Goal: Navigation & Orientation: Find specific page/section

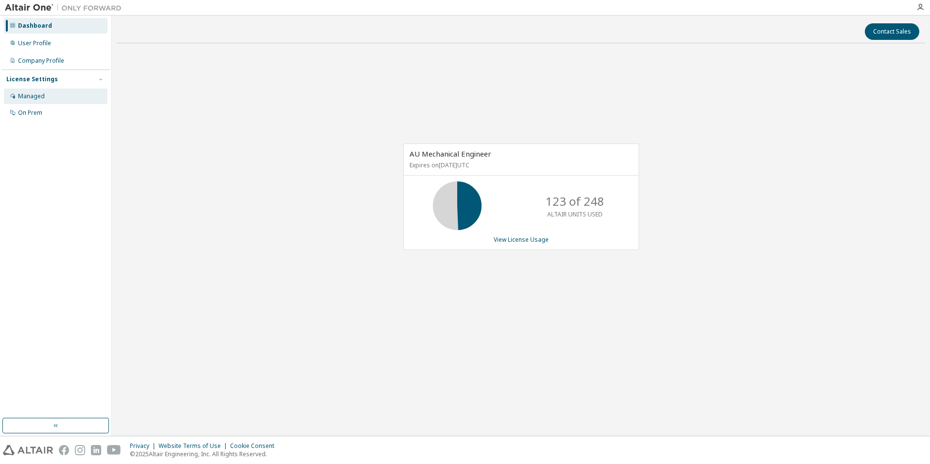
click at [34, 94] on div "Managed" at bounding box center [31, 96] width 27 height 8
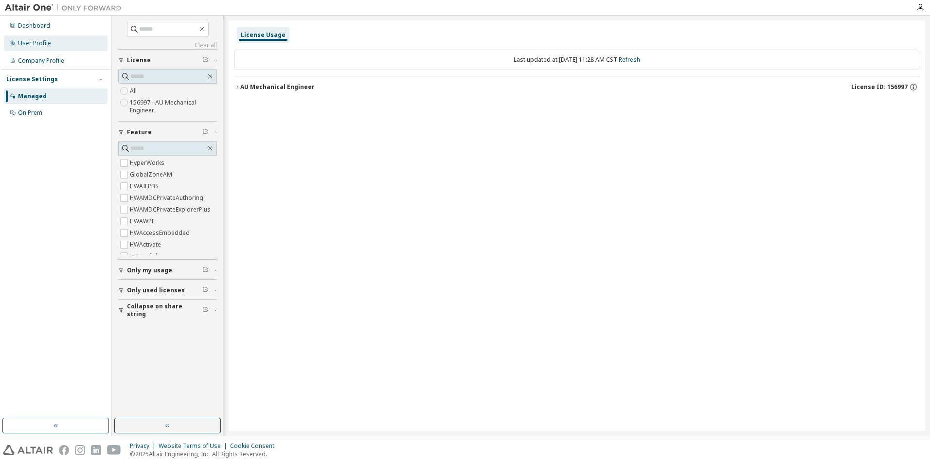
click at [39, 45] on div "User Profile" at bounding box center [34, 43] width 33 height 8
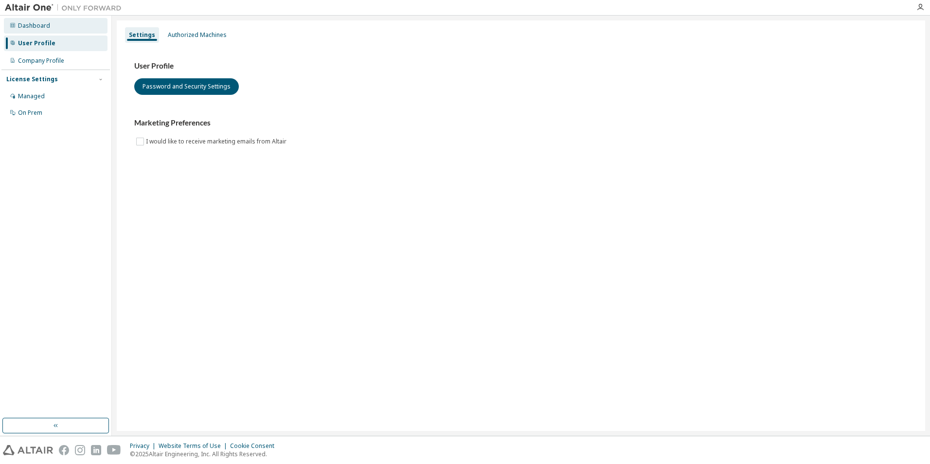
click at [38, 23] on div "Dashboard" at bounding box center [34, 26] width 32 height 8
